Goal: Navigation & Orientation: Find specific page/section

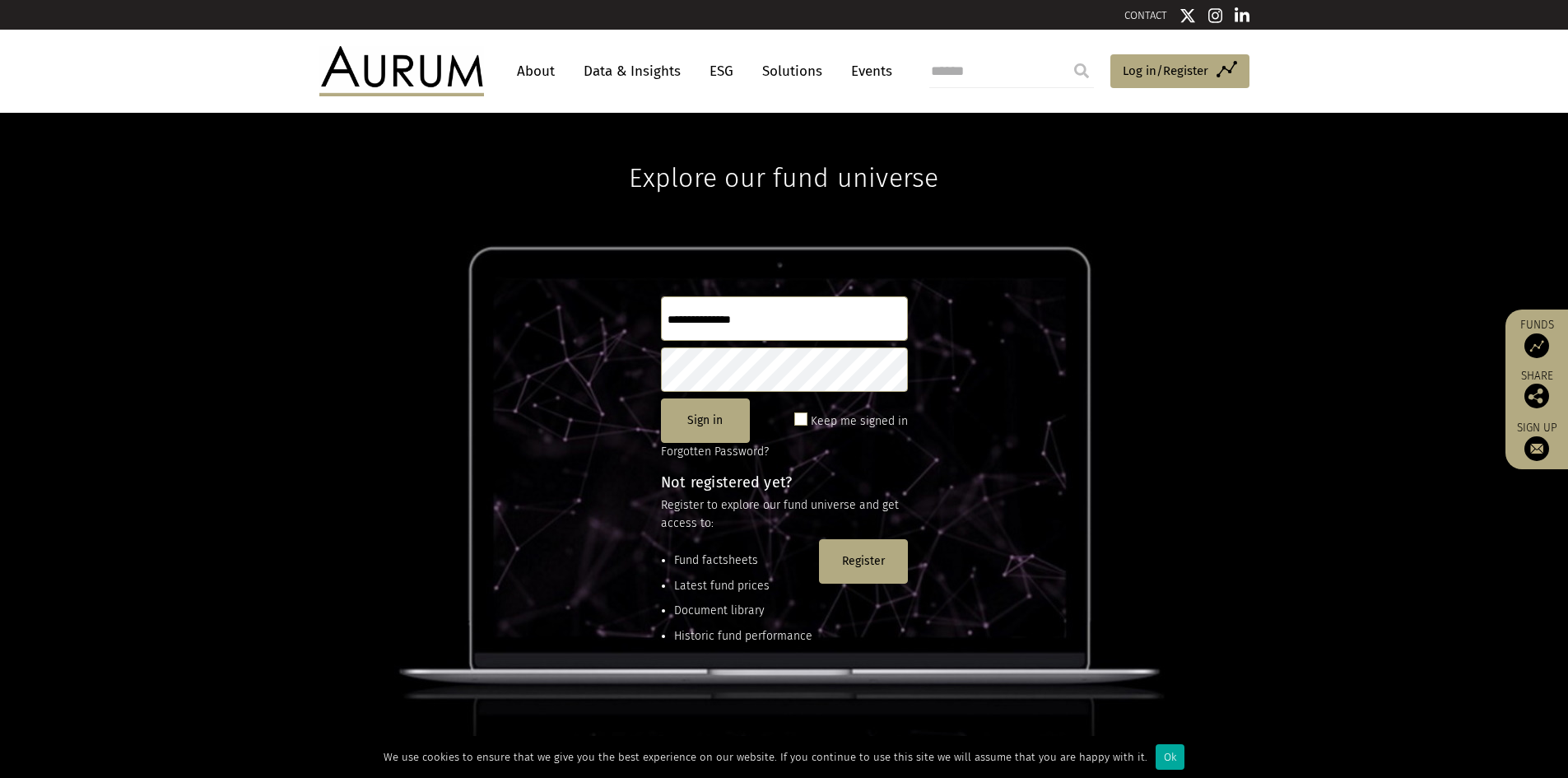
click at [552, 70] on link "About" at bounding box center [535, 70] width 55 height 31
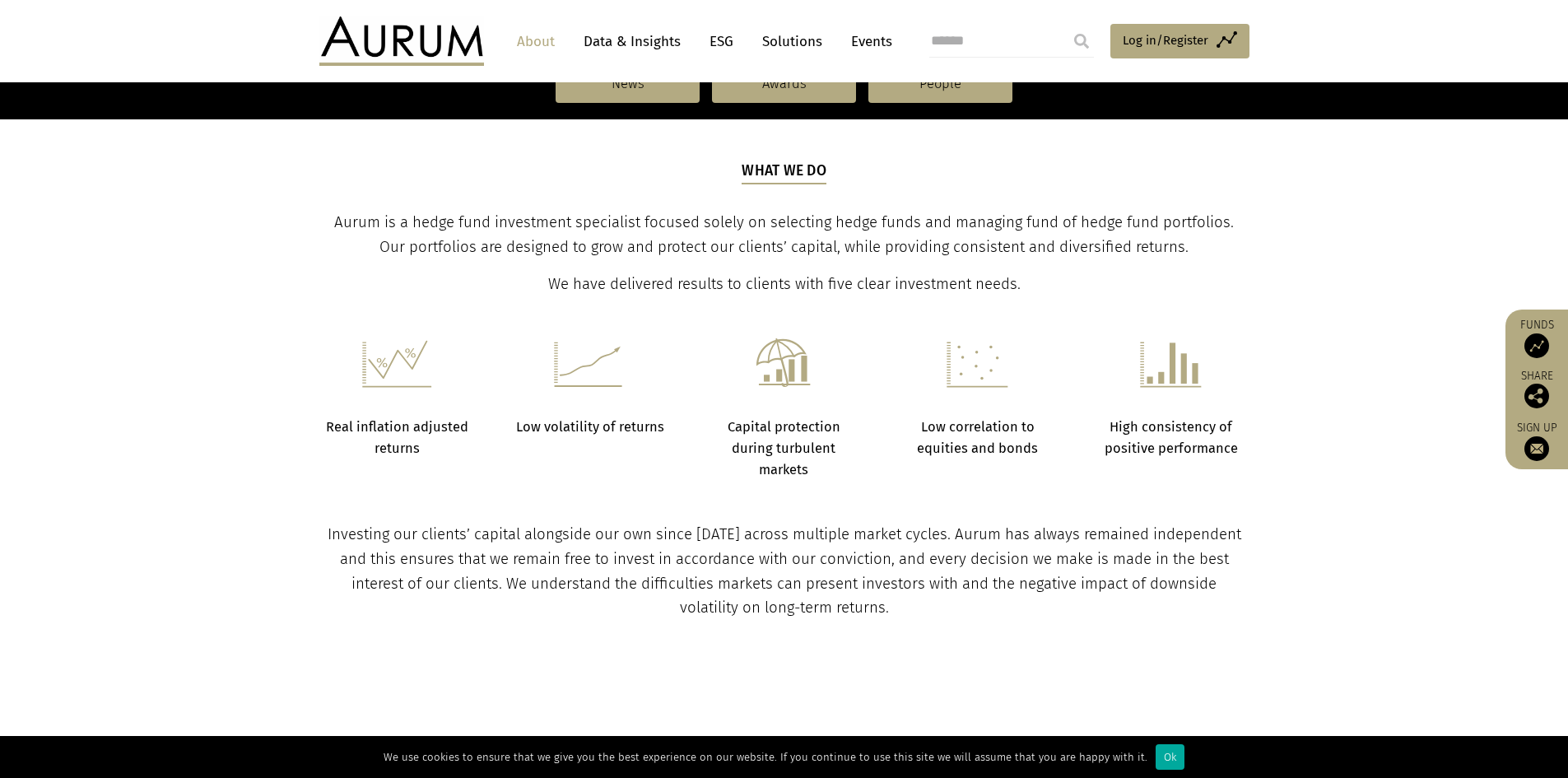
scroll to position [576, 0]
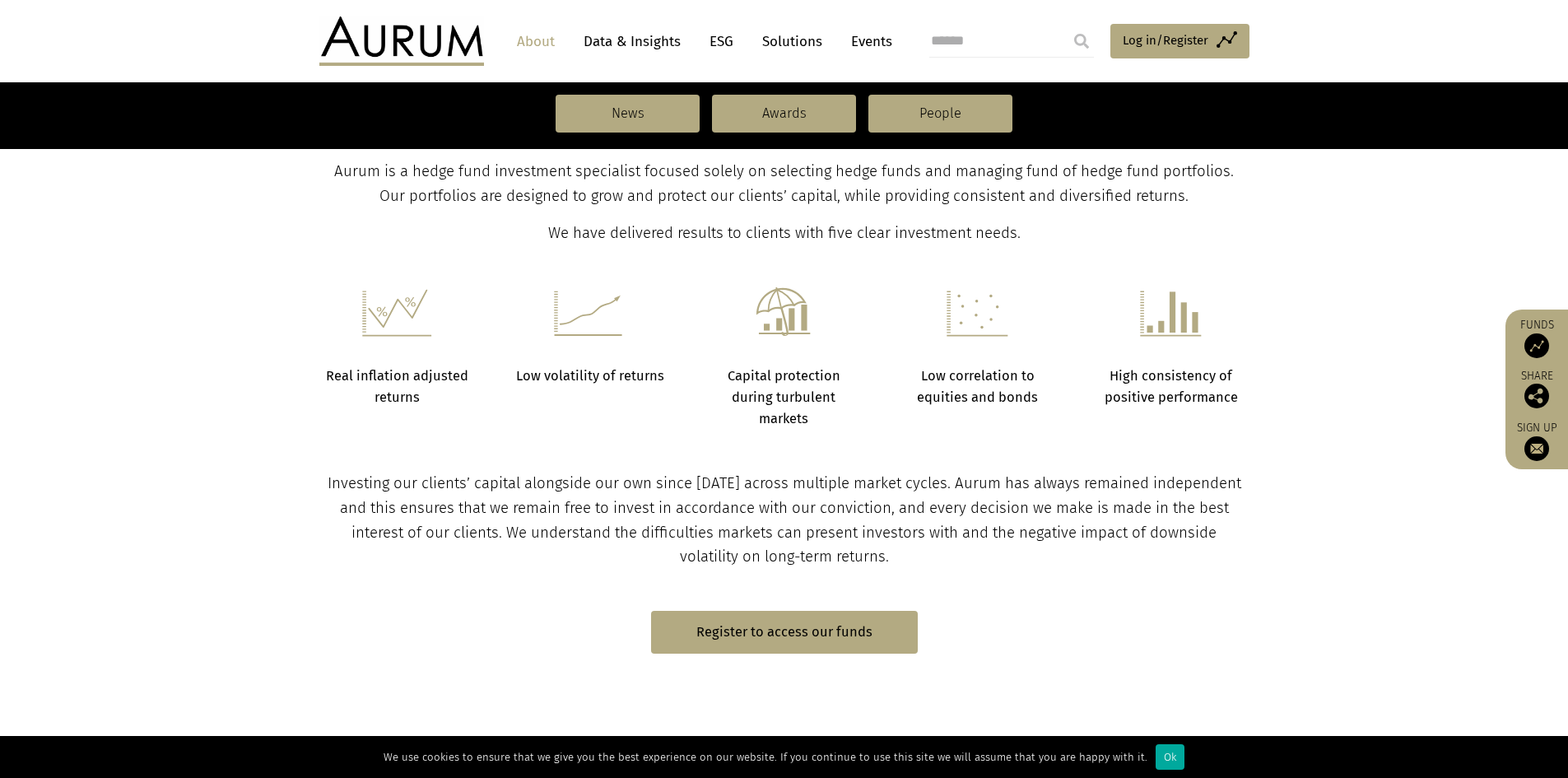
click at [621, 43] on link "Data & Insights" at bounding box center [632, 41] width 114 height 31
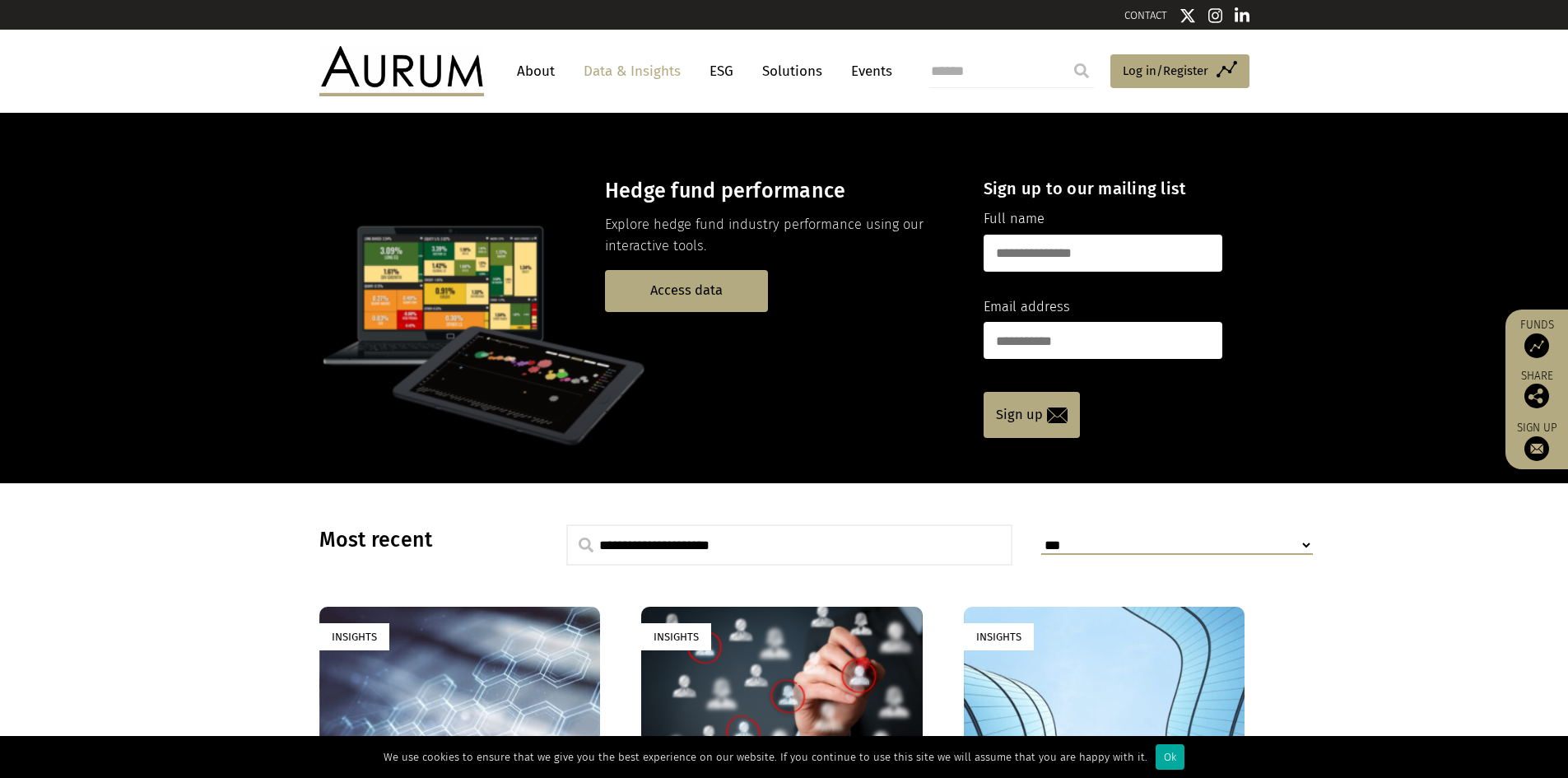
click at [523, 71] on link "About" at bounding box center [535, 70] width 55 height 31
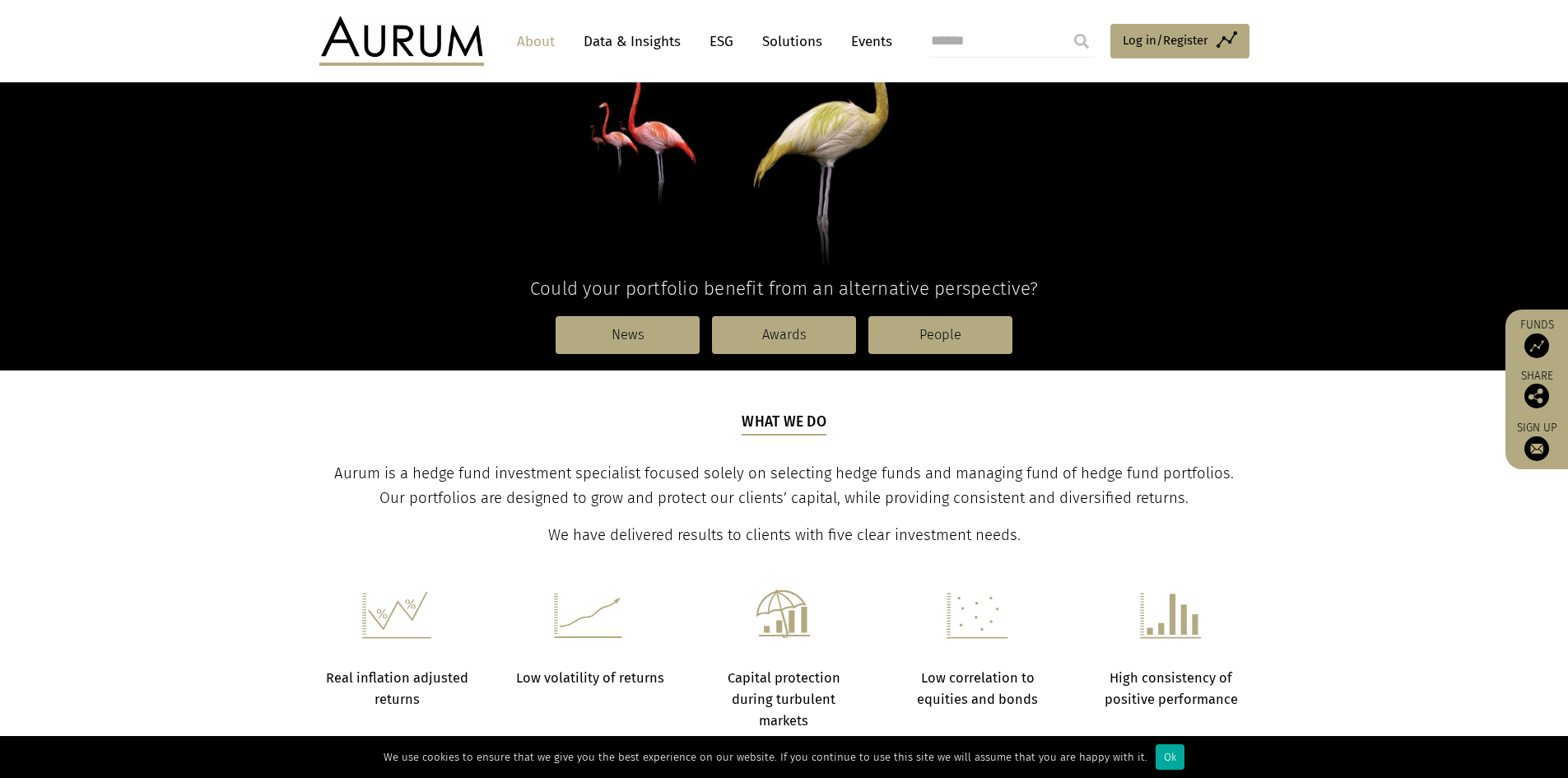
scroll to position [330, 0]
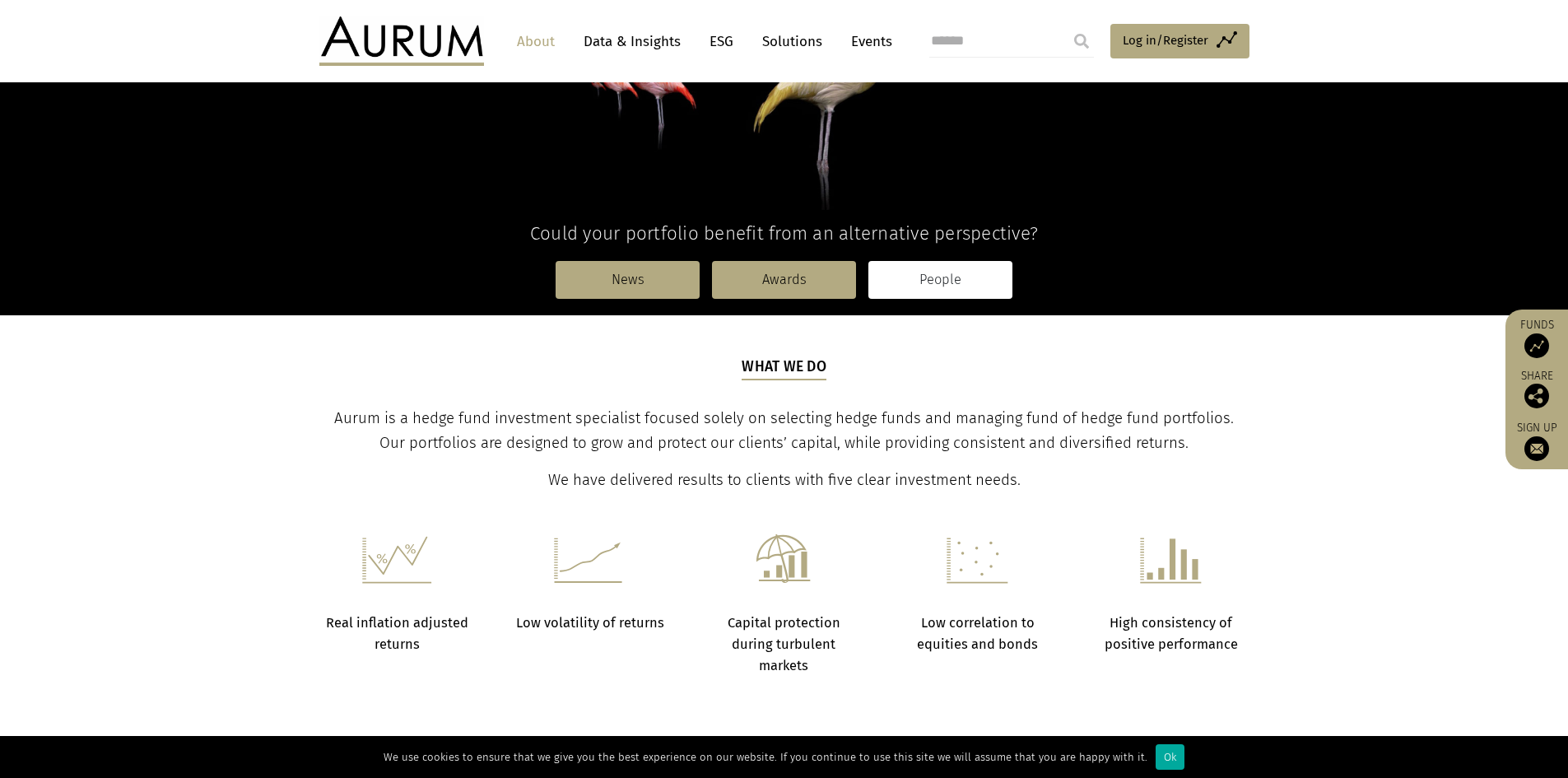
click at [936, 278] on link "People" at bounding box center [941, 280] width 144 height 38
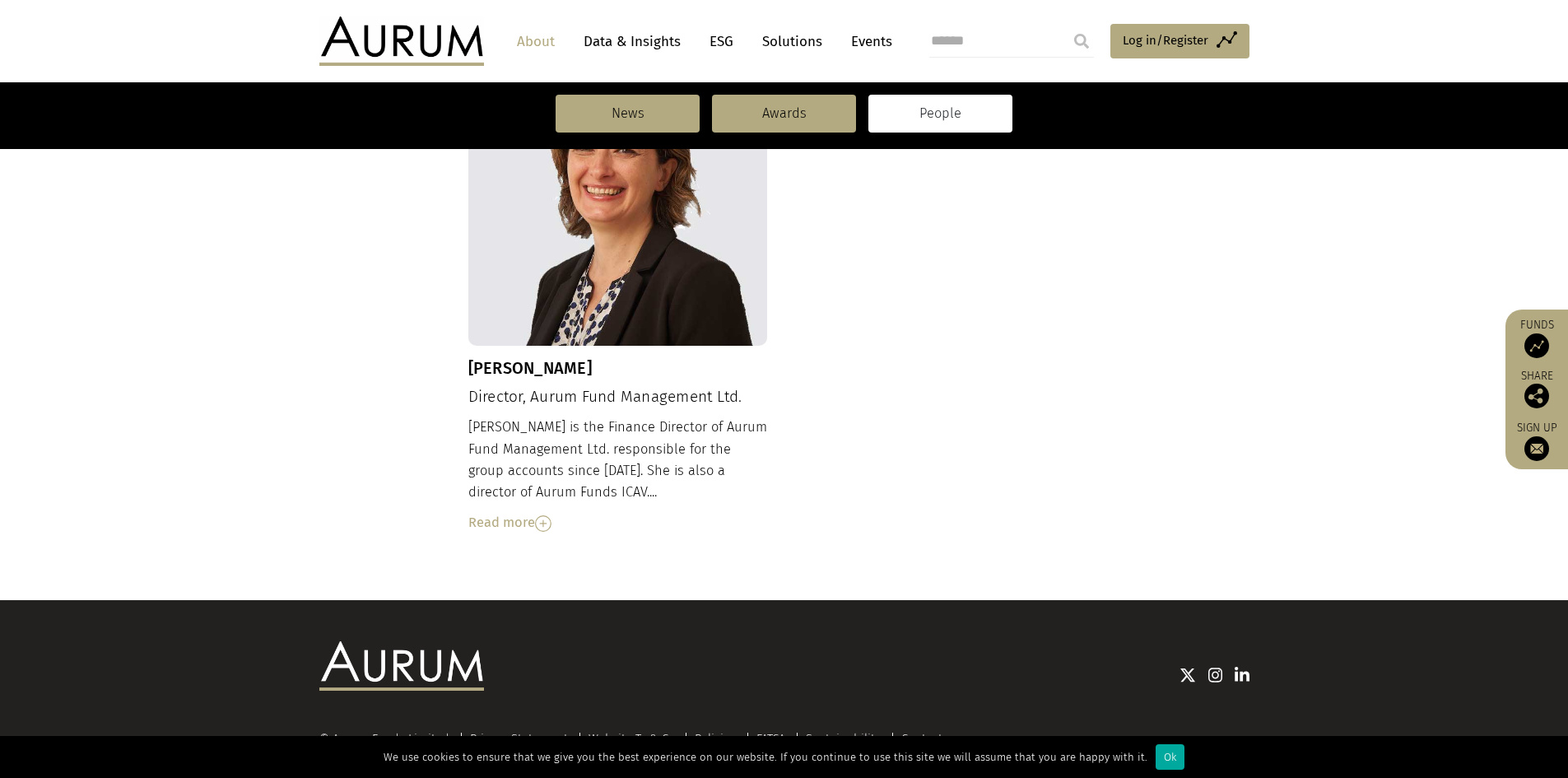
scroll to position [1770, 0]
